Goal: Information Seeking & Learning: Learn about a topic

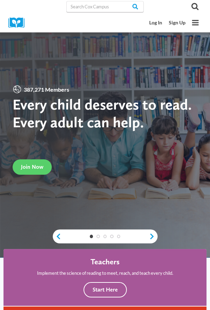
click at [157, 22] on link "Log In" at bounding box center [155, 23] width 20 height 12
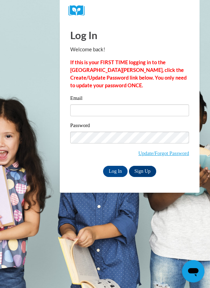
click at [32, 110] on body "Log In Welcome back! If this is your FIRST TIME logging in to the NEW Cox Campu…" at bounding box center [105, 144] width 210 height 288
click at [118, 169] on input "Log In" at bounding box center [115, 171] width 24 height 11
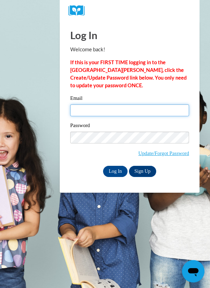
type input "janisksmith@outlook.com"
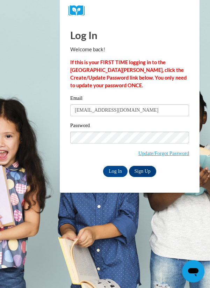
click at [103, 166] on input "Log In" at bounding box center [115, 171] width 24 height 11
click at [116, 166] on input "Log In" at bounding box center [115, 171] width 24 height 11
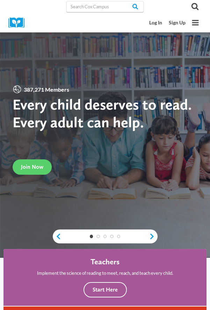
click at [156, 24] on link "Log In" at bounding box center [155, 23] width 20 height 12
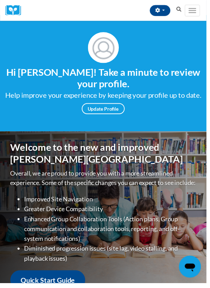
scroll to position [2, 0]
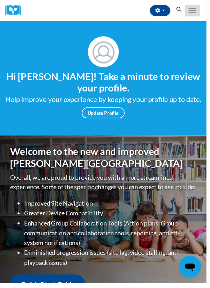
click at [194, 13] on span "Main menu" at bounding box center [195, 13] width 8 height 1
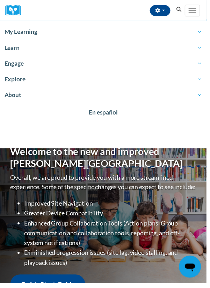
click at [28, 24] on link "My Learning" at bounding box center [105, 32] width 210 height 16
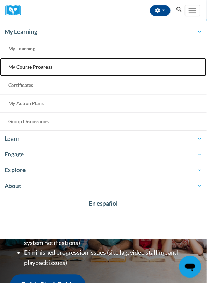
click at [16, 71] on link "My Course Progress" at bounding box center [105, 68] width 210 height 18
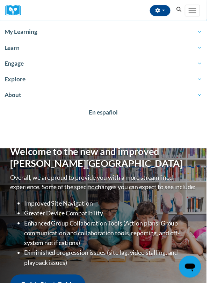
scroll to position [13, 0]
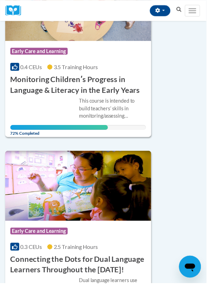
scroll to position [158, 0]
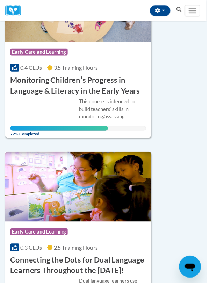
click at [6, 175] on img at bounding box center [79, 189] width 148 height 71
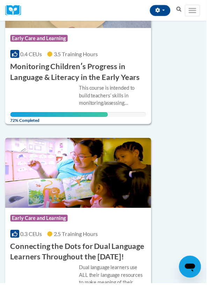
scroll to position [181, 0]
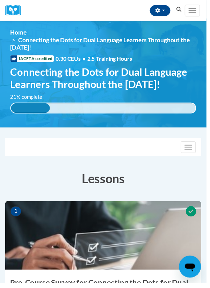
click at [1, 119] on div "<en>Home</en><fr>Accueil</fr><de>Zuhause</de><it>Casa</it><es>Casa</es><pt>Casa…" at bounding box center [105, 74] width 210 height 90
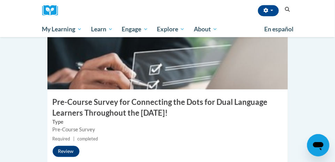
scroll to position [236, 0]
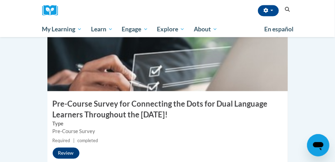
click at [209, 141] on div "1 Pre-Course Survey for Connecting the Dots for Dual Language Learners Througho…" at bounding box center [167, 102] width 241 height 160
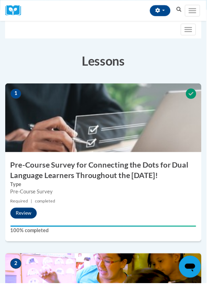
scroll to position [125, 0]
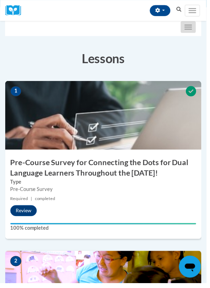
click at [191, 32] on button "Toggle navigation" at bounding box center [190, 28] width 15 height 12
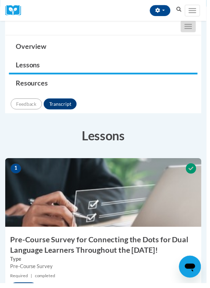
scroll to position [125, 0]
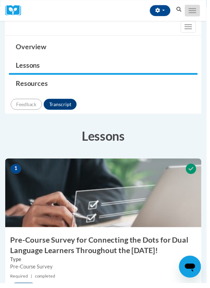
click at [195, 10] on span "Main menu" at bounding box center [195, 10] width 8 height 1
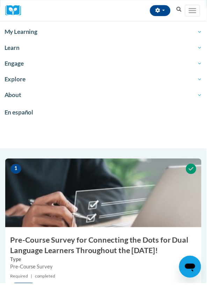
click at [19, 31] on span "My Learning" at bounding box center [105, 32] width 201 height 8
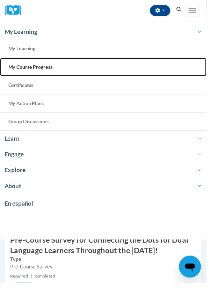
click at [13, 65] on span "My Course Progress" at bounding box center [30, 68] width 45 height 6
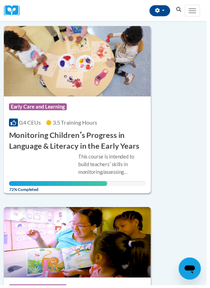
scroll to position [103, 0]
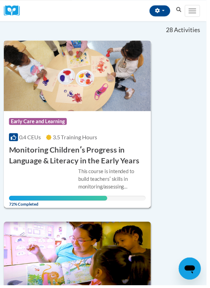
click at [7, 202] on div "More Info Open This course is intended to build teachersʹ skills in monitoring/…" at bounding box center [79, 187] width 148 height 40
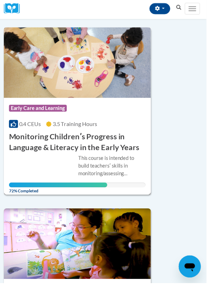
scroll to position [109, 0]
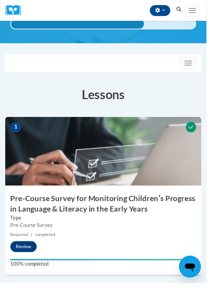
scroll to position [88, 0]
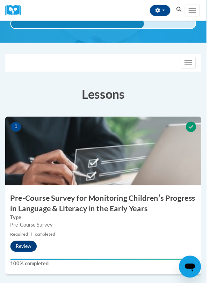
click at [17, 269] on label "100% completed" at bounding box center [104, 268] width 189 height 8
click at [6, 190] on div "1 Pre-Course Survey for Monitoring Childrenʹs Progress in Language & Literacy i…" at bounding box center [104, 199] width 199 height 160
click at [141, 4] on div "Janie Smith (America/New_York UTC-04:00) My Profile Inbox My Transcripts Log Ou…" at bounding box center [106, 10] width 161 height 21
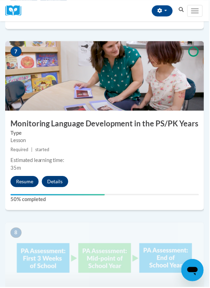
scroll to position [1258, 0]
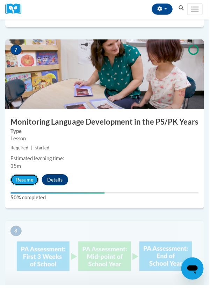
click at [22, 186] on button "Resume" at bounding box center [24, 181] width 28 height 11
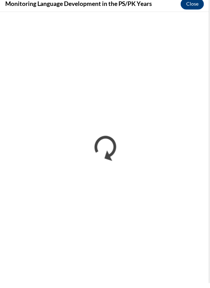
scroll to position [1260, 0]
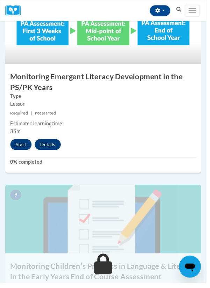
scroll to position [1485, 0]
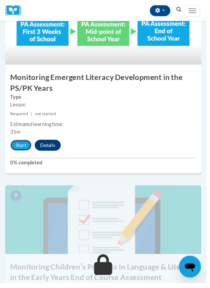
click at [25, 144] on button "Start" at bounding box center [21, 147] width 22 height 11
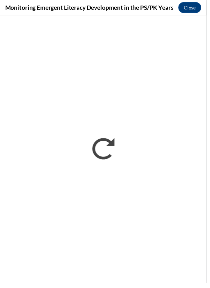
scroll to position [0, 0]
click at [207, 162] on iframe "</div></body> </html>" at bounding box center [105, 151] width 210 height 272
